Goal: Task Accomplishment & Management: Manage account settings

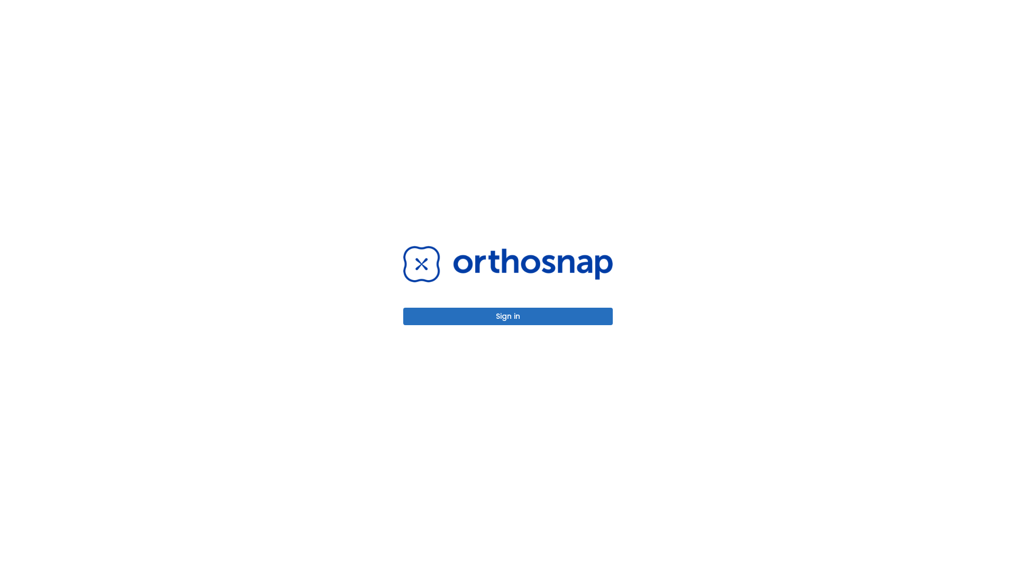
click at [508, 316] on button "Sign in" at bounding box center [508, 316] width 210 height 17
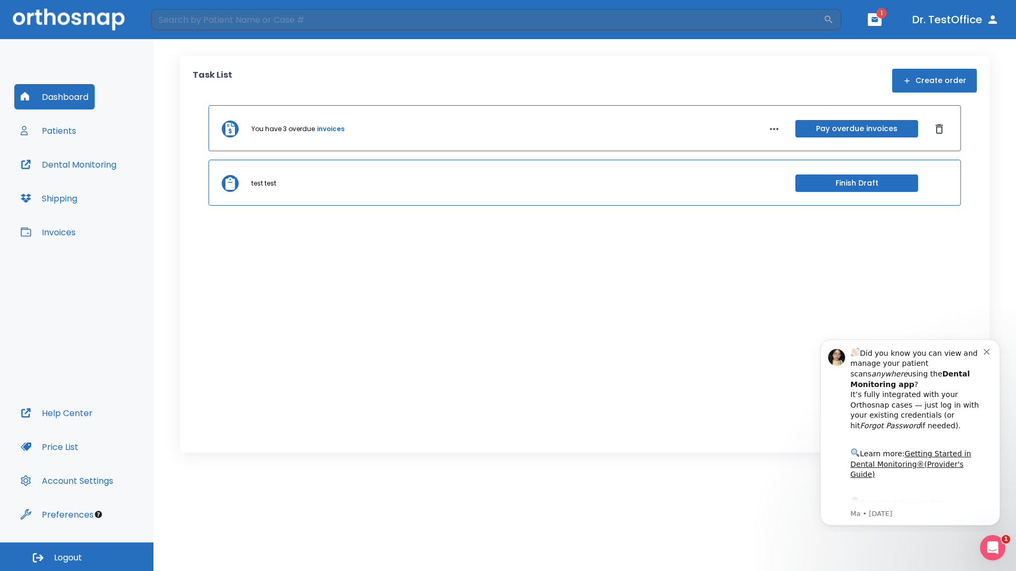
click at [77, 557] on span "Logout" at bounding box center [68, 558] width 28 height 12
